Goal: Task Accomplishment & Management: Manage account settings

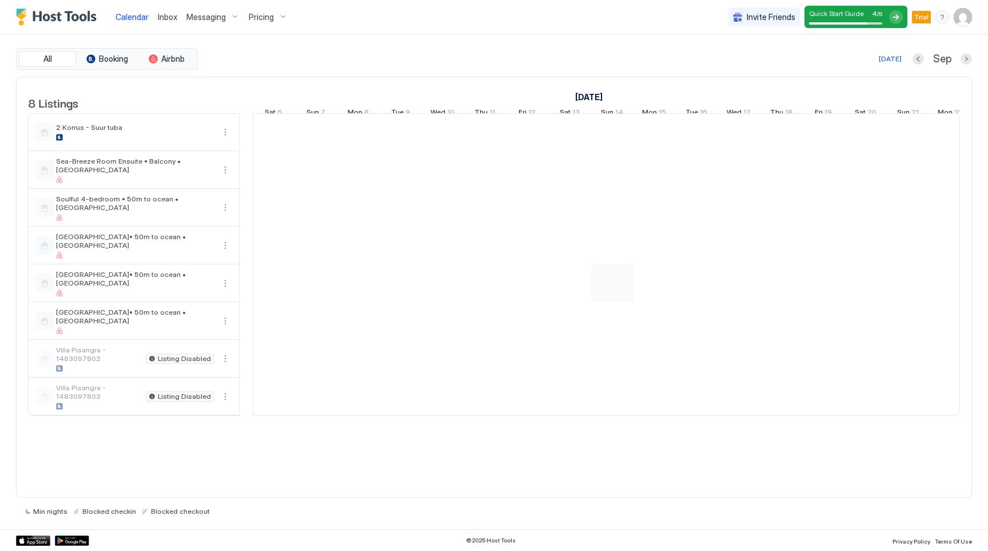
scroll to position [0, 635]
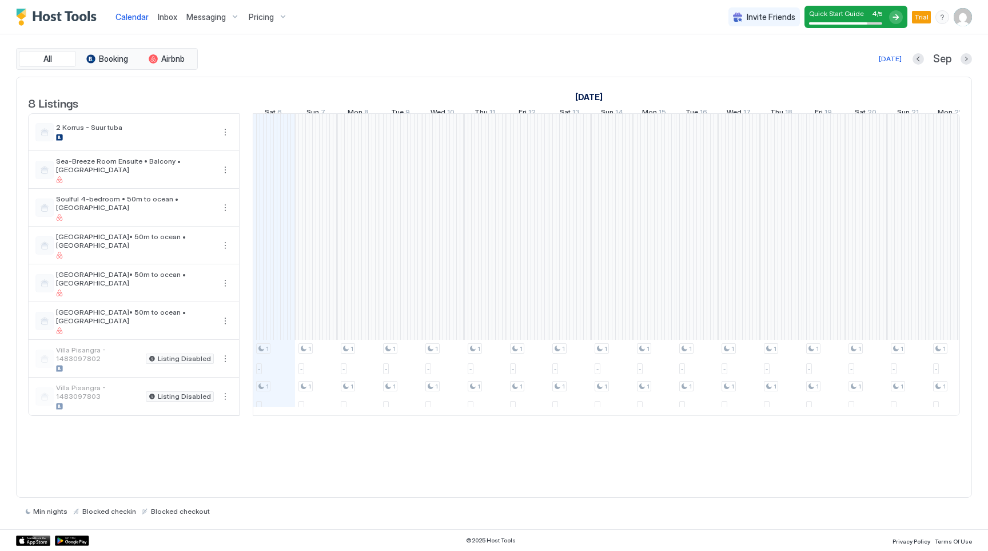
click at [945, 18] on div "menu" at bounding box center [943, 17] width 14 height 14
click at [907, 66] on div "Chat with us" at bounding box center [876, 73] width 145 height 20
click at [839, 80] on div "[DATE] [DATE] [DATE] Fri 22 Sat 23 Sun 24 Mon 25 Tue 26 Wed 27 Thu 28 Fri 29 Sa…" at bounding box center [607, 99] width 708 height 45
click at [937, 18] on div "menu" at bounding box center [943, 17] width 14 height 14
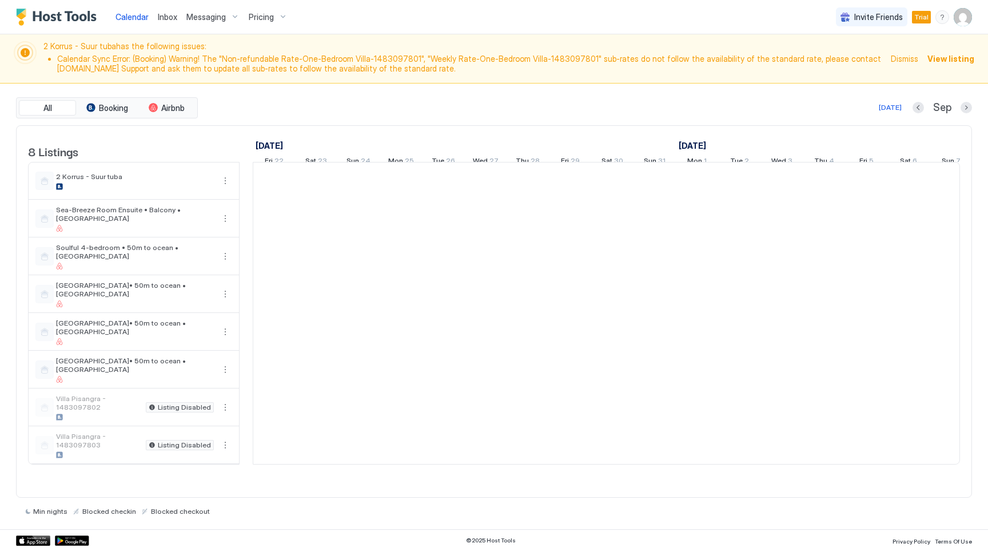
scroll to position [0, 635]
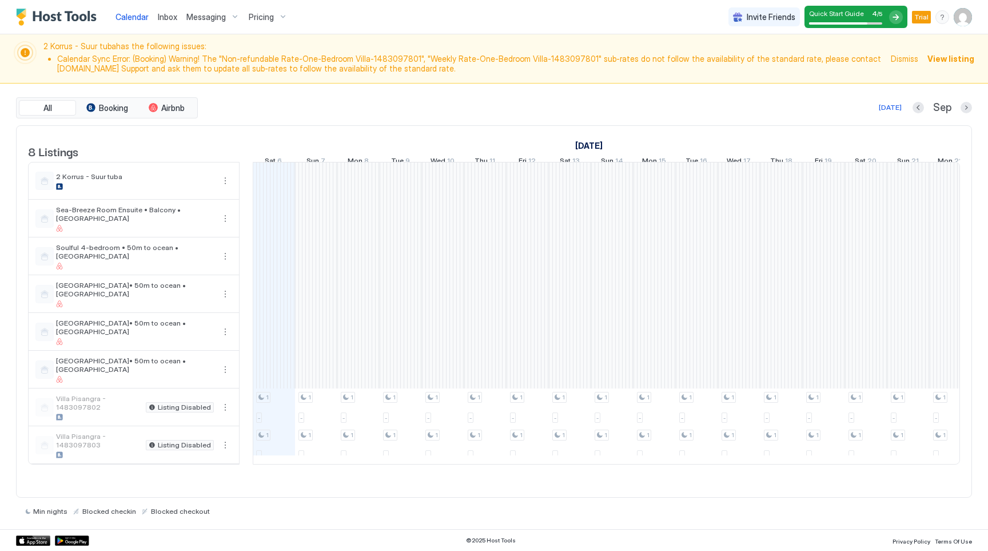
click at [941, 17] on div "menu" at bounding box center [943, 17] width 14 height 14
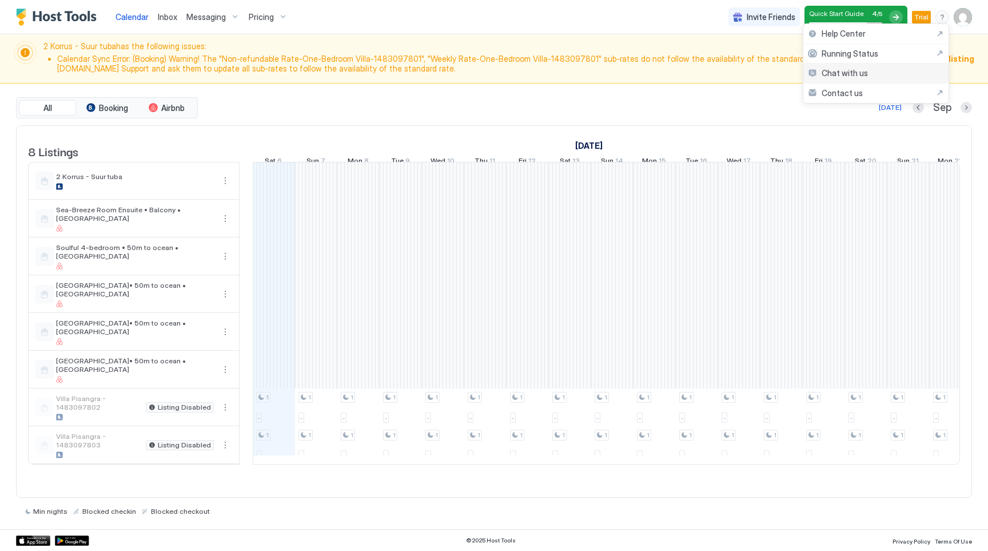
click at [870, 67] on div "Chat with us" at bounding box center [876, 73] width 145 height 20
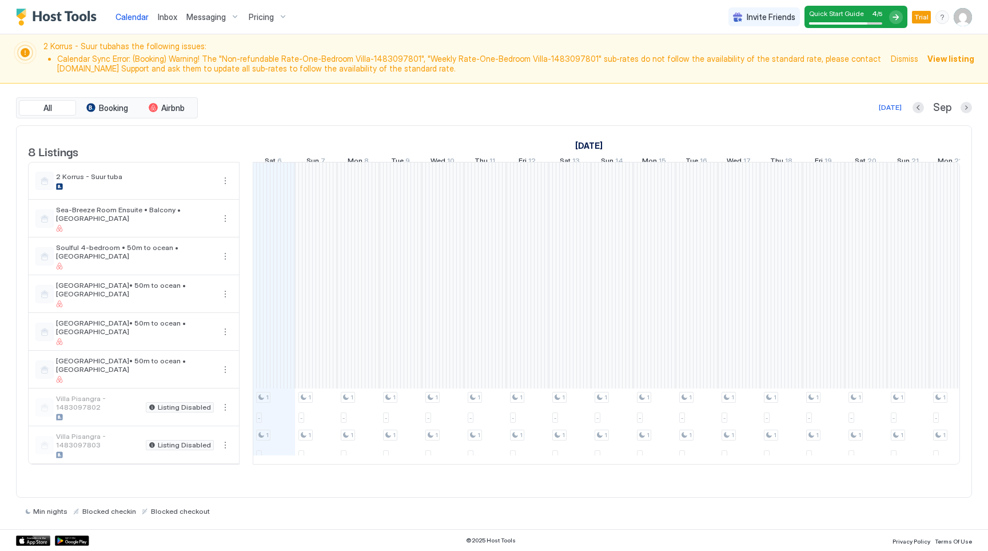
click at [944, 18] on div "menu" at bounding box center [943, 17] width 14 height 14
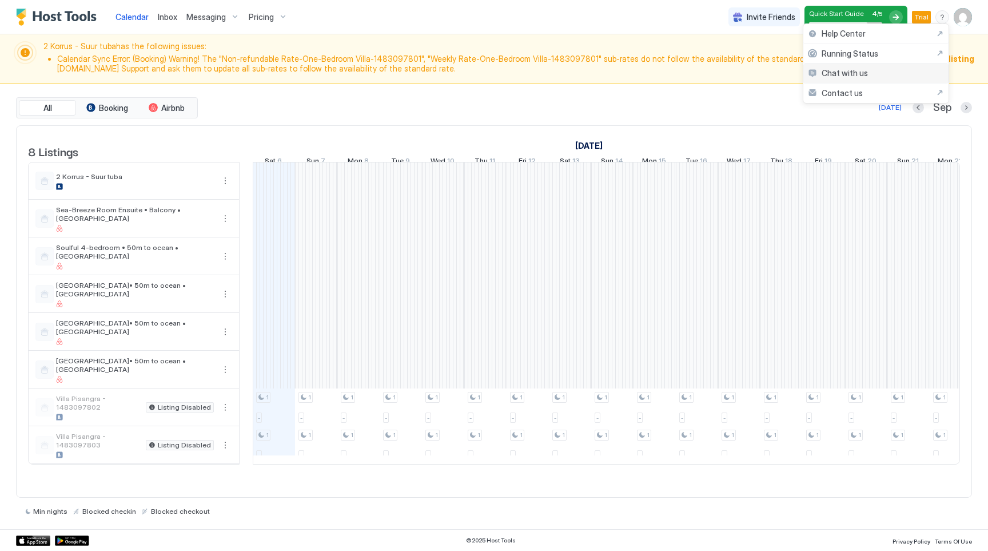
click at [875, 78] on div "Chat with us" at bounding box center [876, 73] width 145 height 20
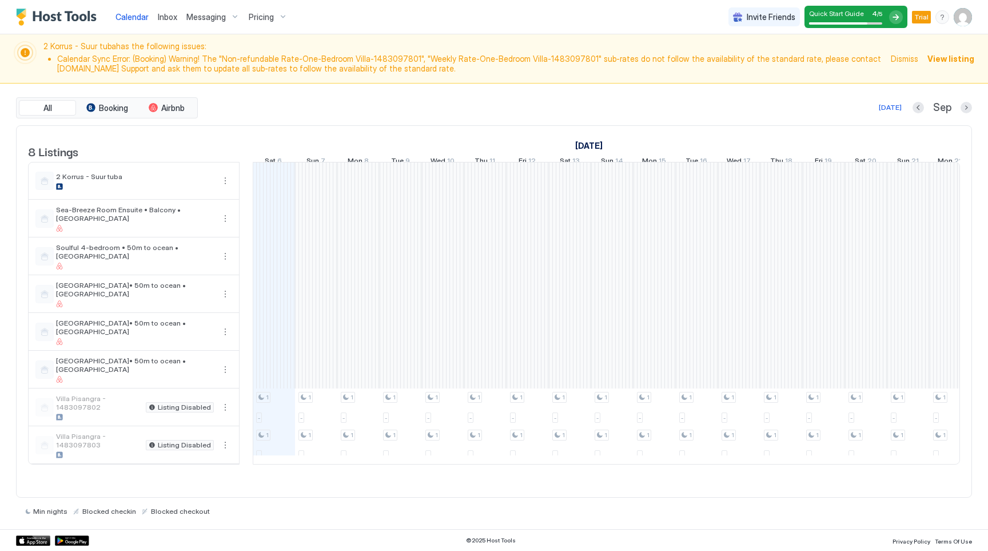
click at [776, 104] on div "Today Sep" at bounding box center [586, 108] width 772 height 14
click at [117, 116] on div "All Booking Airbnb" at bounding box center [107, 108] width 182 height 22
click at [121, 105] on span "Booking" at bounding box center [113, 108] width 29 height 10
click at [164, 106] on span "Airbnb" at bounding box center [172, 108] width 23 height 10
click at [101, 106] on span "Booking" at bounding box center [113, 108] width 29 height 10
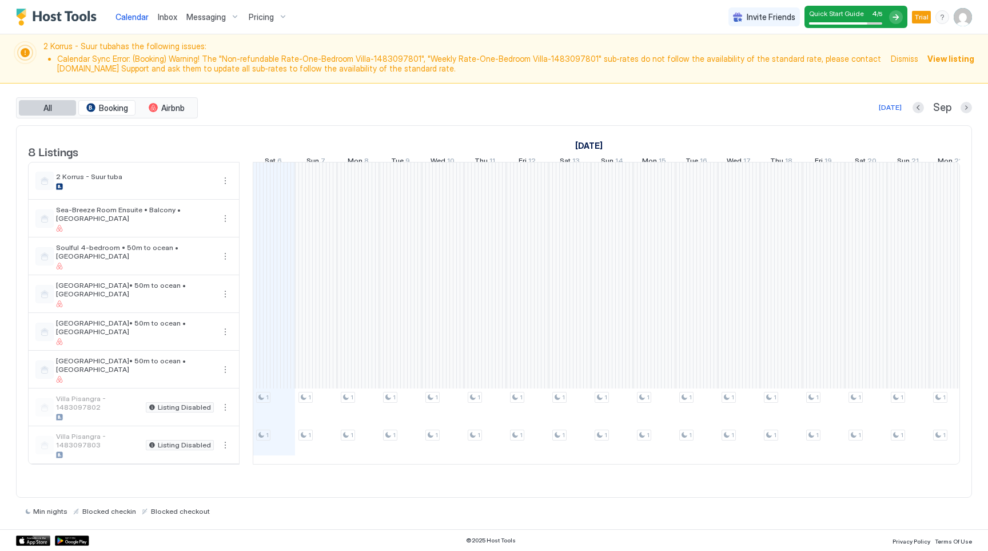
click at [64, 108] on button "All" at bounding box center [47, 108] width 57 height 16
click at [963, 19] on img "User profile" at bounding box center [963, 17] width 18 height 18
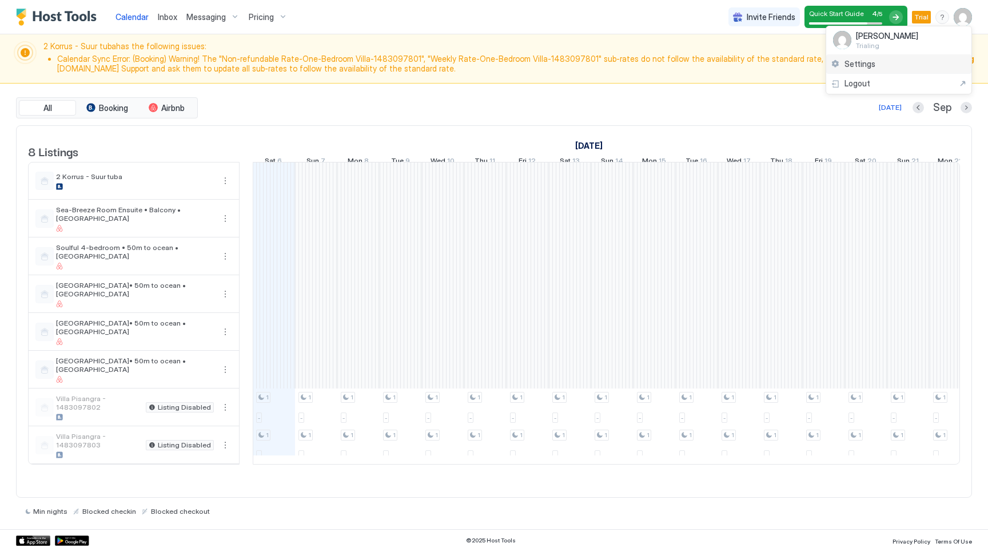
click at [888, 63] on div "Settings" at bounding box center [899, 64] width 145 height 20
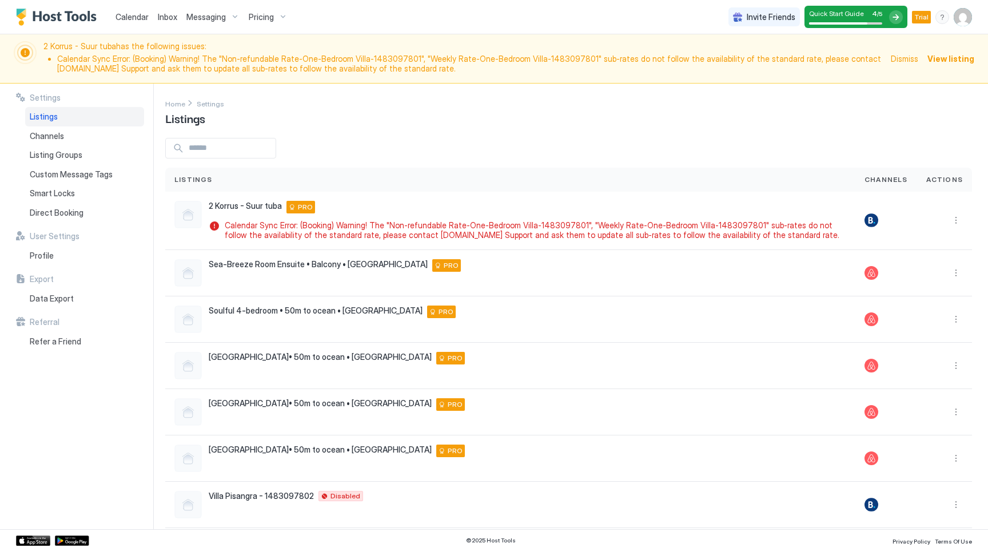
click at [943, 17] on div "menu" at bounding box center [943, 17] width 14 height 14
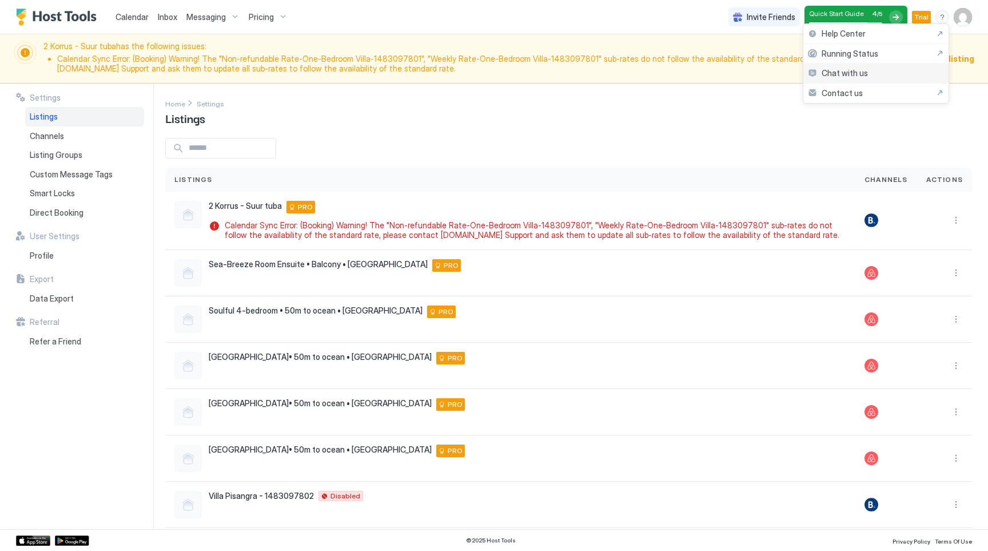
click at [887, 78] on div "Chat with us" at bounding box center [876, 73] width 145 height 20
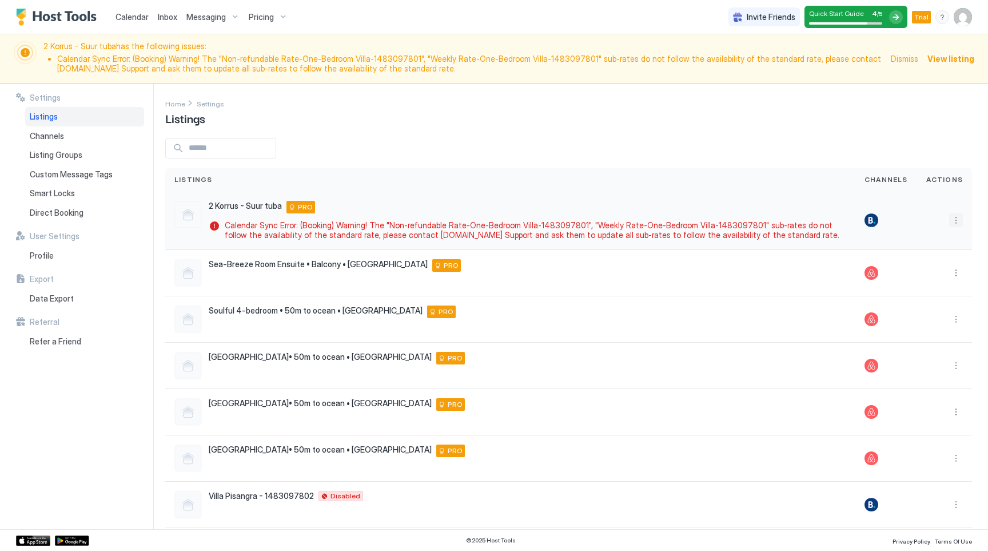
click at [949, 214] on button "More options" at bounding box center [956, 220] width 14 height 14
click at [927, 278] on div "Listing Settings" at bounding box center [921, 272] width 73 height 18
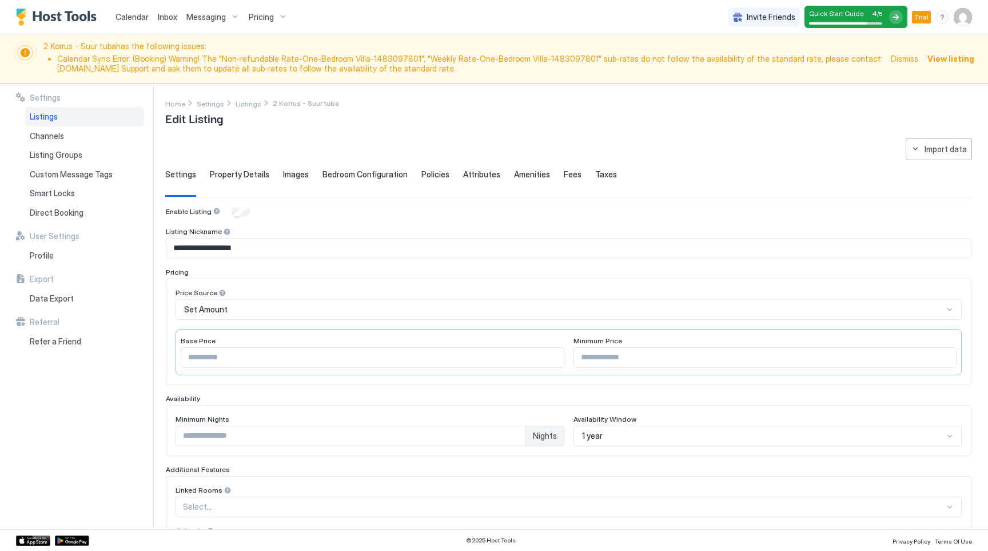
drag, startPoint x: 736, startPoint y: 132, endPoint x: 748, endPoint y: 138, distance: 13.6
click at [734, 132] on div "**********" at bounding box center [576, 307] width 823 height 446
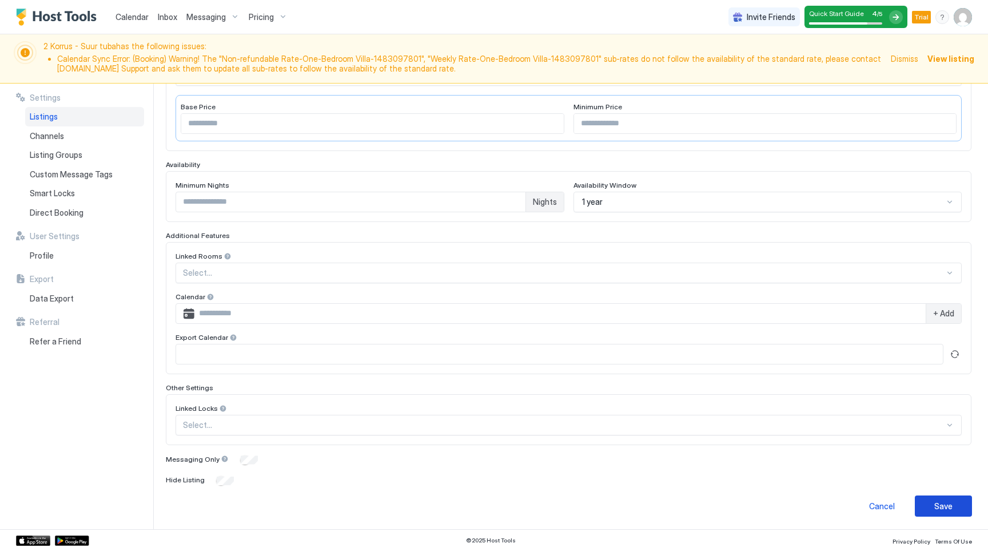
click at [937, 505] on div "Save" at bounding box center [944, 506] width 18 height 12
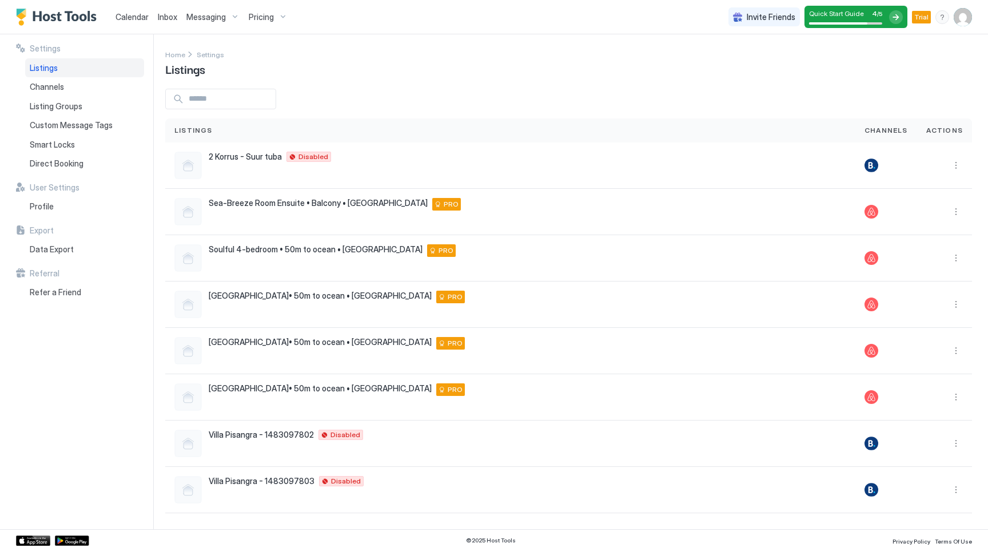
click at [954, 23] on img "User profile" at bounding box center [963, 17] width 18 height 18
click at [883, 66] on div "Settings" at bounding box center [899, 64] width 145 height 20
click at [942, 15] on div "menu" at bounding box center [943, 17] width 14 height 14
click at [876, 74] on div "Chat with us" at bounding box center [876, 73] width 145 height 20
click at [941, 18] on div "menu" at bounding box center [943, 17] width 14 height 14
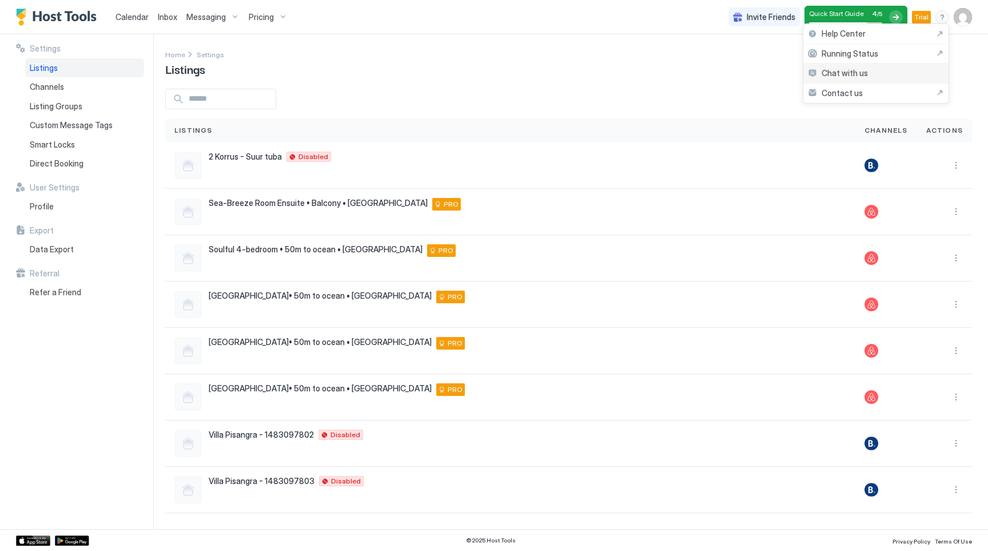
click at [892, 72] on div "Chat with us" at bounding box center [876, 73] width 145 height 20
click at [948, 18] on div "menu" at bounding box center [943, 17] width 14 height 14
click at [864, 84] on div "Contact us" at bounding box center [876, 94] width 145 height 20
click at [941, 14] on div "menu" at bounding box center [943, 17] width 14 height 14
click at [879, 36] on div "Help Center" at bounding box center [876, 34] width 136 height 10
